Goal: Find specific page/section: Find specific page/section

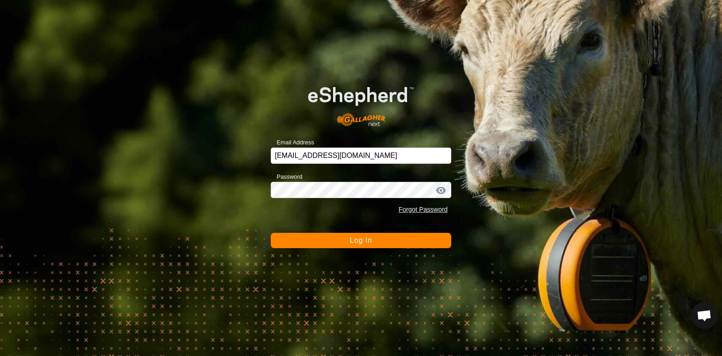
click at [356, 239] on span "Log In" at bounding box center [361, 240] width 22 height 8
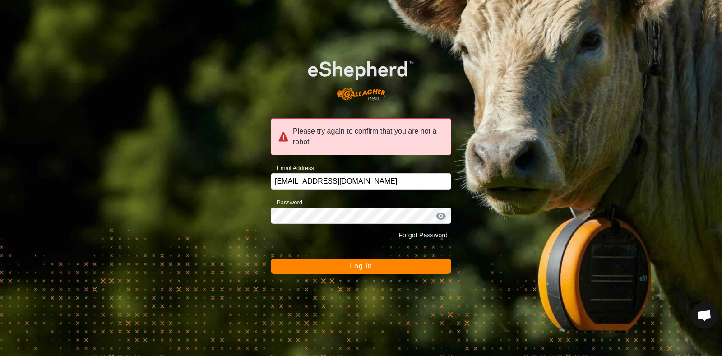
click at [359, 265] on span "Log In" at bounding box center [361, 266] width 22 height 8
click at [323, 125] on div "Please try again to confirm that you are not a robot" at bounding box center [361, 136] width 180 height 37
click at [397, 260] on button "Log In" at bounding box center [361, 265] width 180 height 15
click at [343, 135] on div "Please try again to confirm that you are not a robot" at bounding box center [361, 136] width 180 height 37
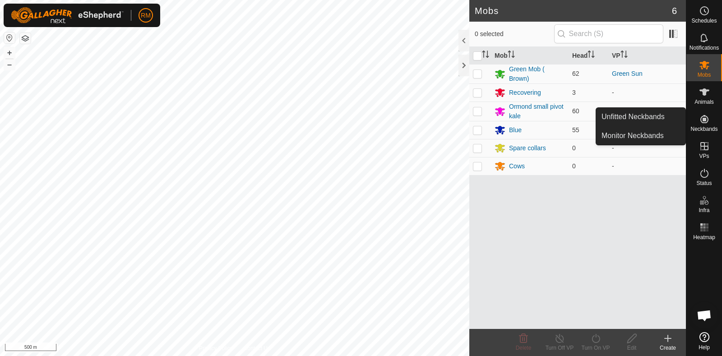
drag, startPoint x: 707, startPoint y: 111, endPoint x: 706, endPoint y: 127, distance: 15.8
click at [625, 116] on link "Unfitted Neckbands" at bounding box center [640, 117] width 89 height 18
